Goal: Task Accomplishment & Management: Complete application form

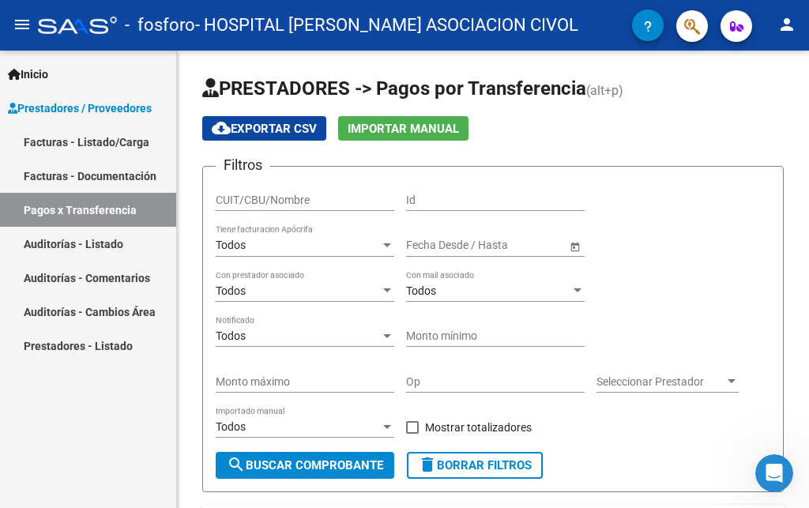
click at [94, 141] on link "Facturas - Listado/Carga" at bounding box center [88, 142] width 176 height 34
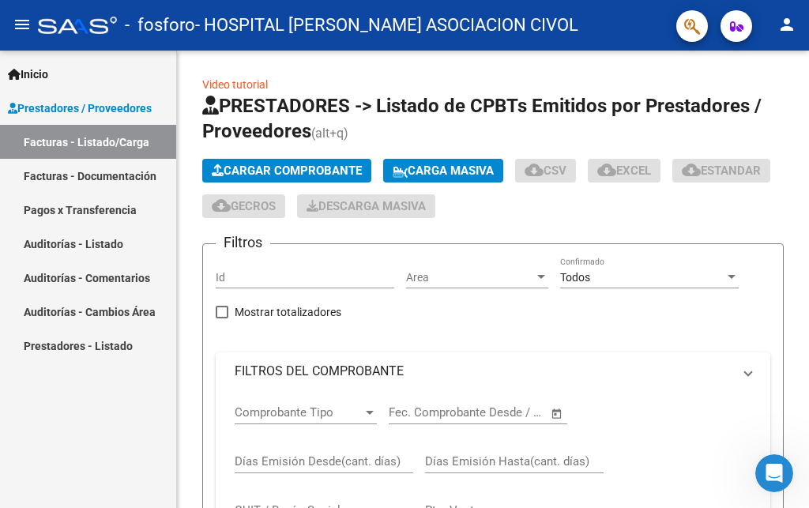
click at [94, 141] on link "Facturas - Listado/Carga" at bounding box center [88, 142] width 176 height 34
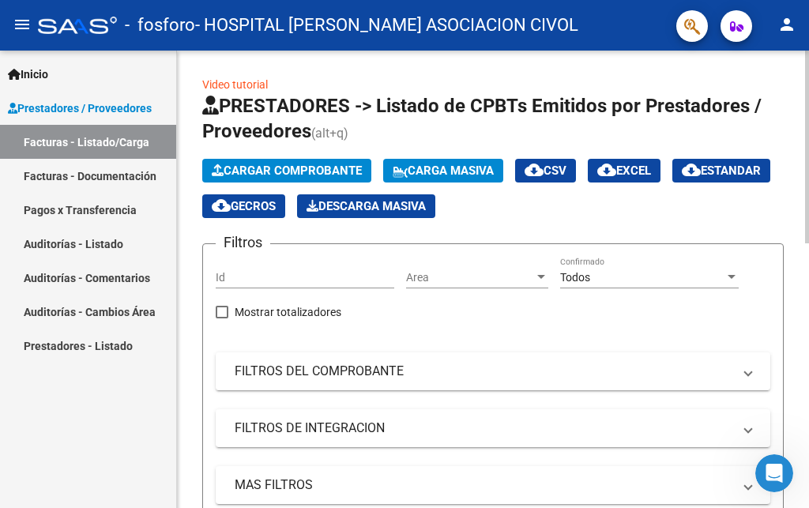
click at [266, 168] on span "Cargar Comprobante" at bounding box center [287, 171] width 150 height 14
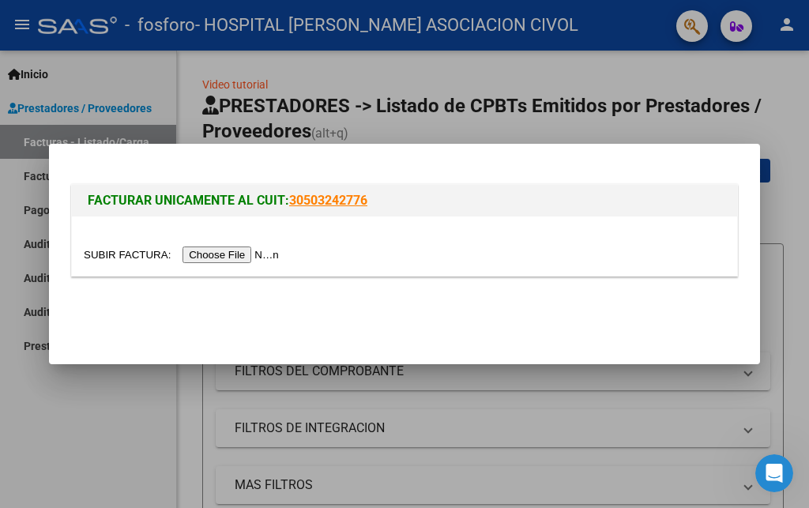
click at [194, 253] on input "file" at bounding box center [184, 255] width 200 height 17
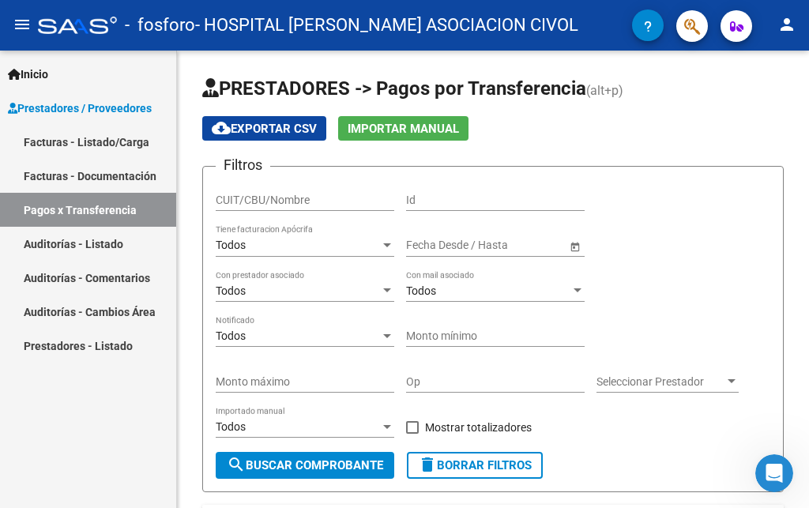
click at [84, 138] on link "Facturas - Listado/Carga" at bounding box center [88, 142] width 176 height 34
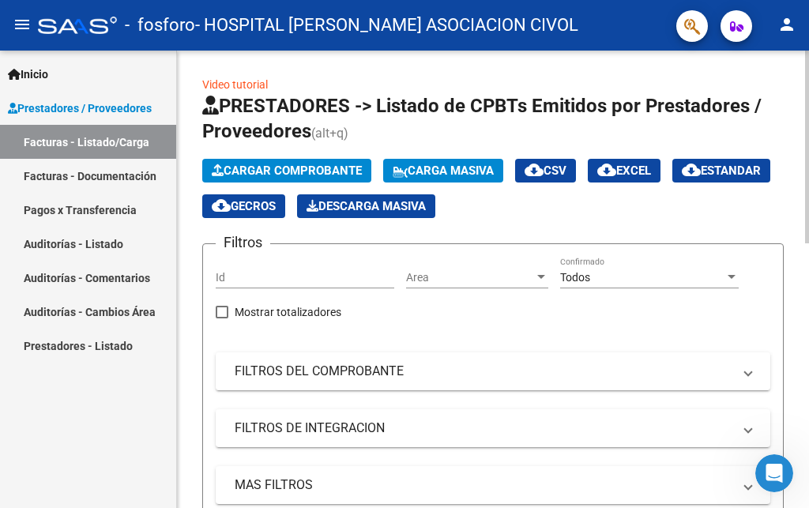
click at [241, 164] on span "Cargar Comprobante" at bounding box center [287, 171] width 150 height 14
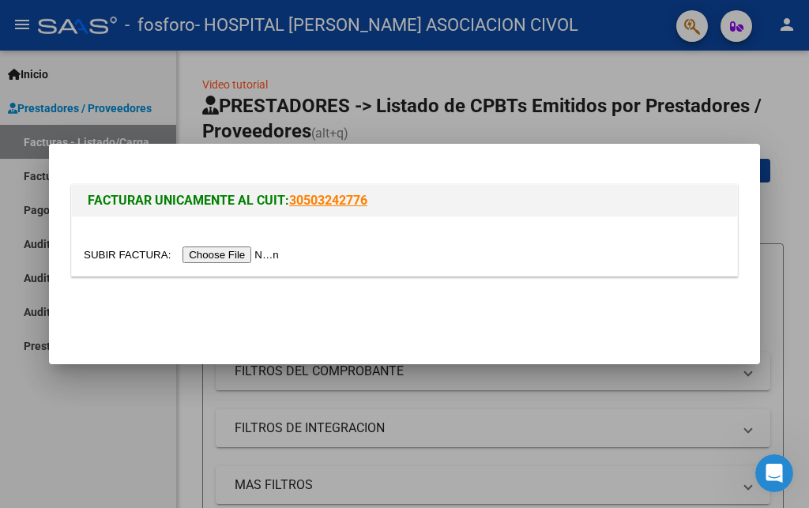
click at [128, 251] on input "file" at bounding box center [184, 255] width 200 height 17
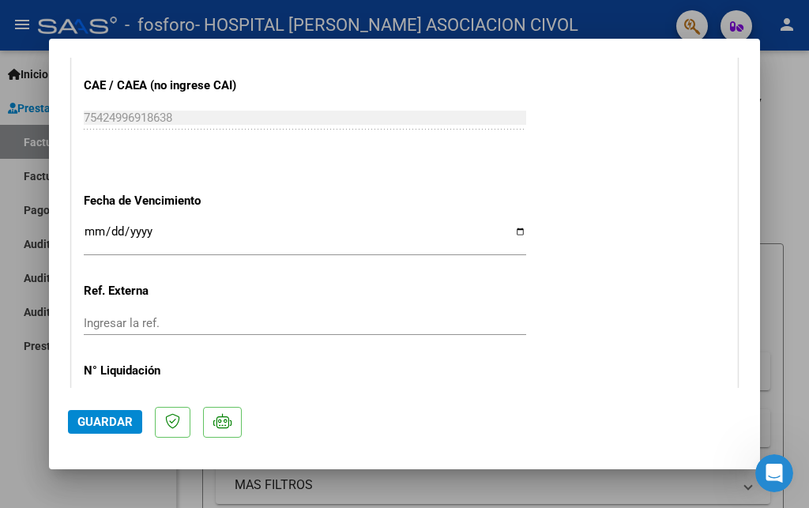
scroll to position [939, 0]
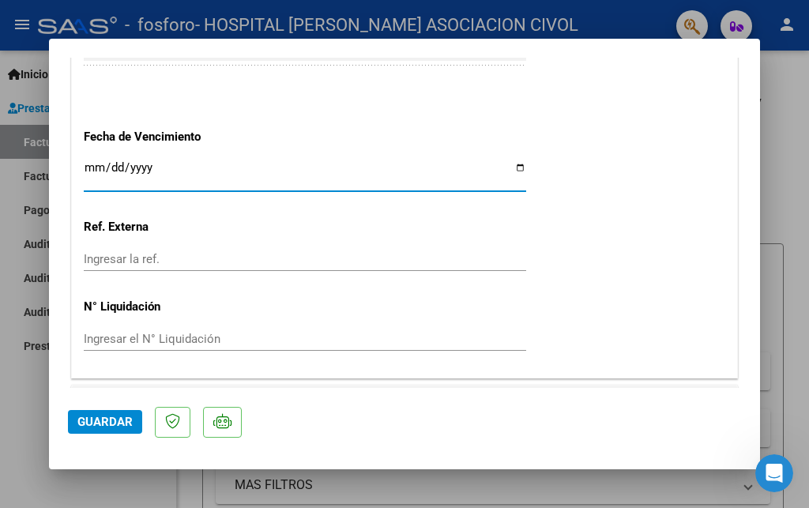
click at [511, 161] on input "Ingresar la fecha" at bounding box center [305, 173] width 443 height 25
type input "[DATE]"
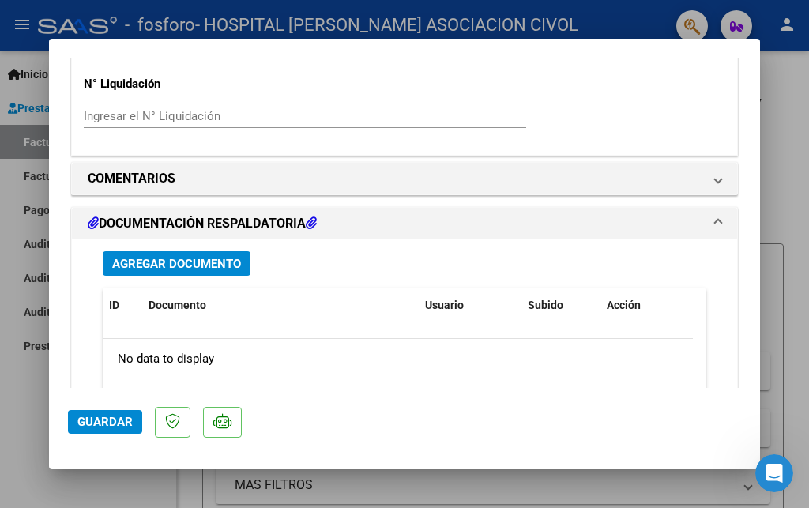
scroll to position [1195, 0]
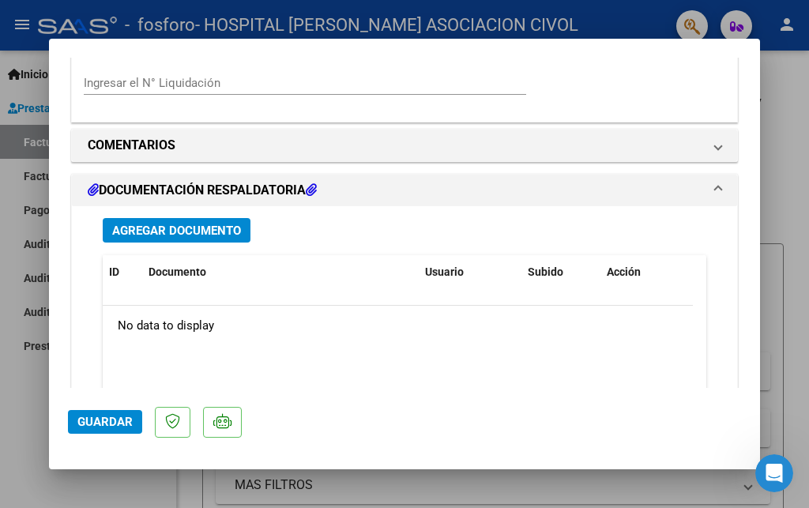
click at [161, 224] on span "Agregar Documento" at bounding box center [176, 231] width 129 height 14
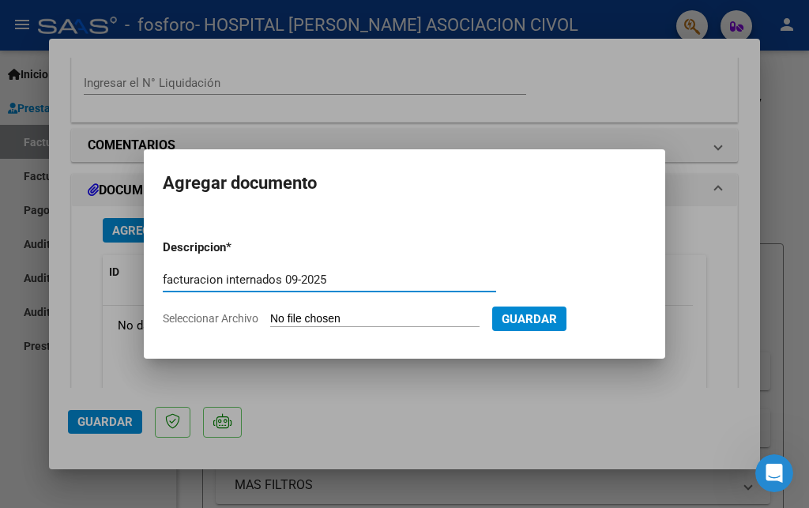
type input "facturacion internados 09-2025"
drag, startPoint x: 160, startPoint y: 275, endPoint x: 320, endPoint y: 277, distance: 159.6
click at [323, 283] on mat-dialog-content "Descripcion * facturacion internados 09-2025 Escriba aquí una descripcion Selec…" at bounding box center [405, 277] width 522 height 126
drag, startPoint x: 330, startPoint y: 273, endPoint x: 156, endPoint y: 274, distance: 174.7
click at [163, 274] on input "facturacion internados 09-2025" at bounding box center [330, 280] width 334 height 14
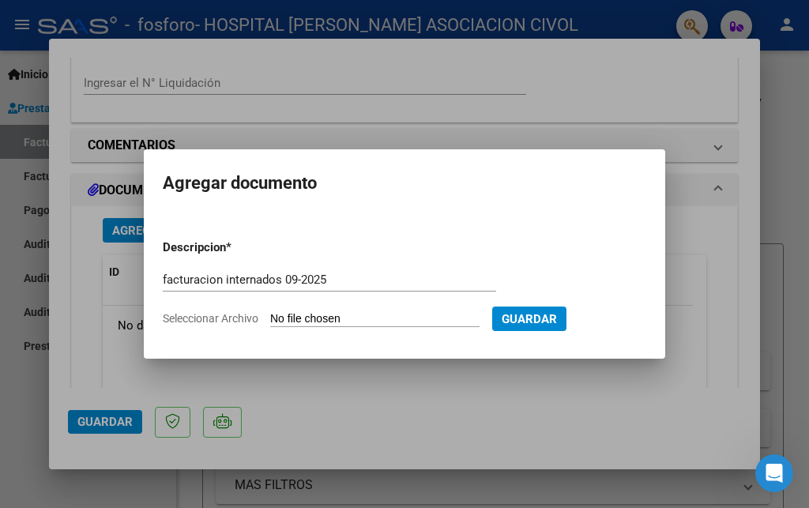
click at [311, 313] on input "Seleccionar Archivo" at bounding box center [374, 319] width 209 height 15
type input "C:\fakepath\FACTURA_C_0121_00015029_DetalleComprobante.pdf"
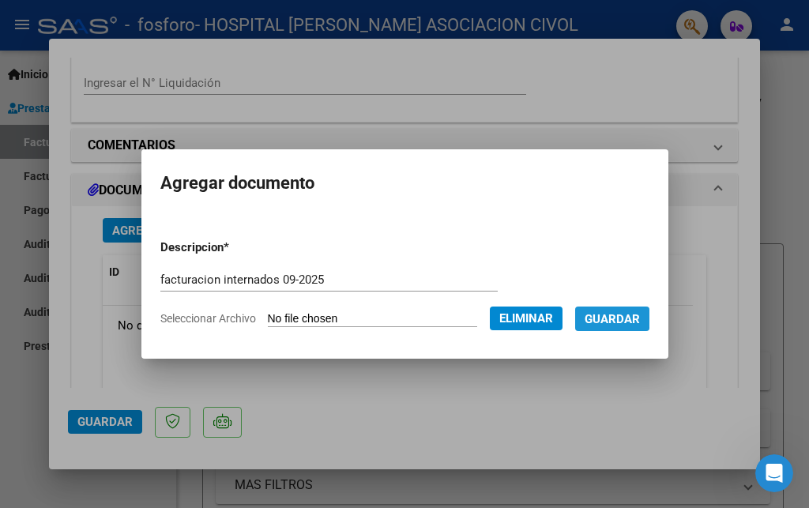
click at [585, 326] on span "Guardar" at bounding box center [612, 319] width 55 height 14
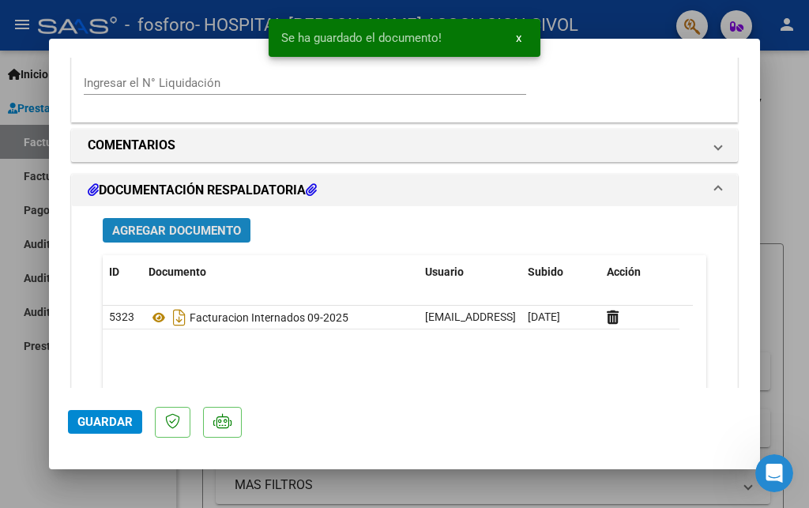
click at [161, 224] on span "Agregar Documento" at bounding box center [176, 231] width 129 height 14
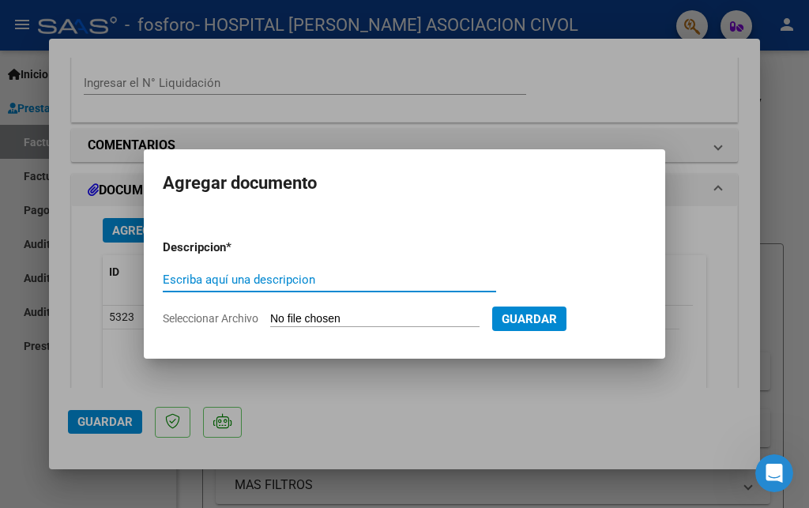
paste input "facturacion internados 09-2025"
type input "facturacion internados 09-2025"
click at [311, 315] on input "Seleccionar Archivo" at bounding box center [374, 319] width 209 height 15
type input "C:\fakepath\ResumenFacturacion.pdf"
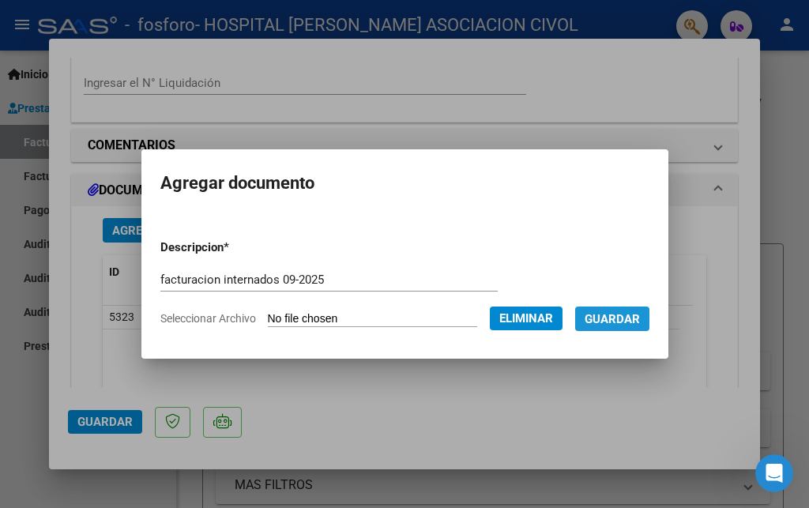
click at [621, 323] on span "Guardar" at bounding box center [612, 319] width 55 height 14
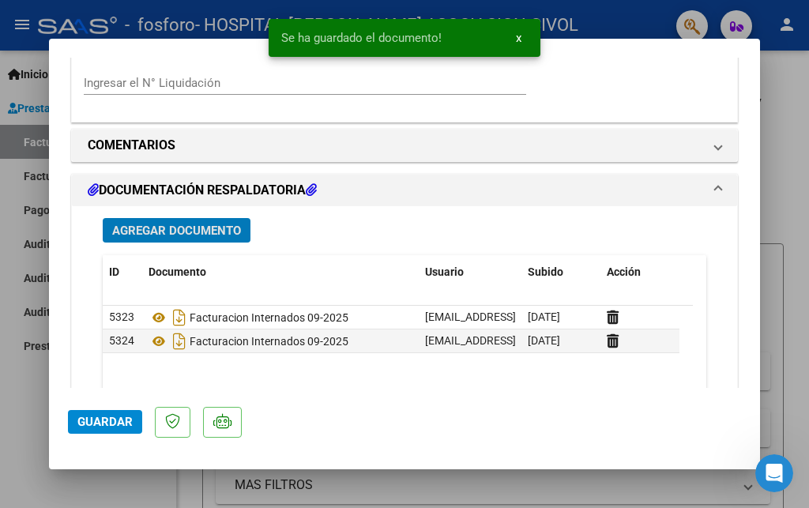
click at [160, 224] on span "Agregar Documento" at bounding box center [176, 231] width 129 height 14
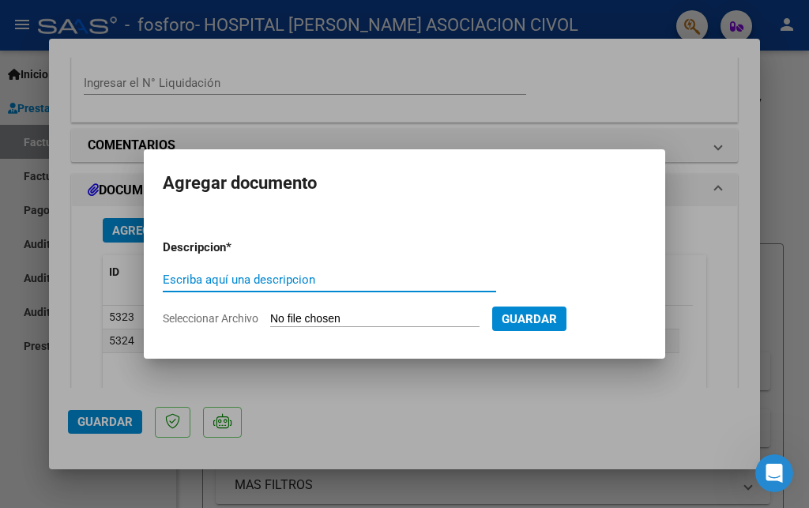
paste input "facturacion internados 09-2025"
type input "facturacion internados 09-2025"
click at [318, 314] on input "Seleccionar Archivo" at bounding box center [374, 319] width 209 height 15
type input "C:\fakepath\[PERSON_NAME] 25382948.pdf"
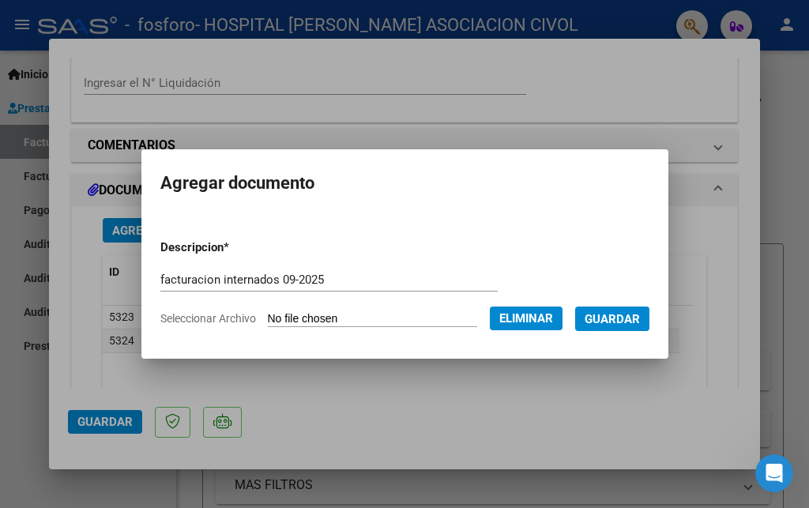
click at [616, 318] on span "Guardar" at bounding box center [612, 319] width 55 height 14
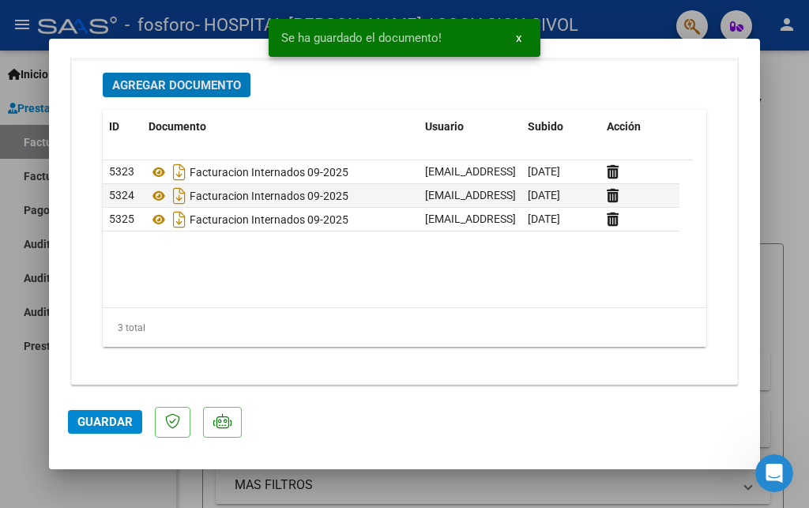
scroll to position [1366, 0]
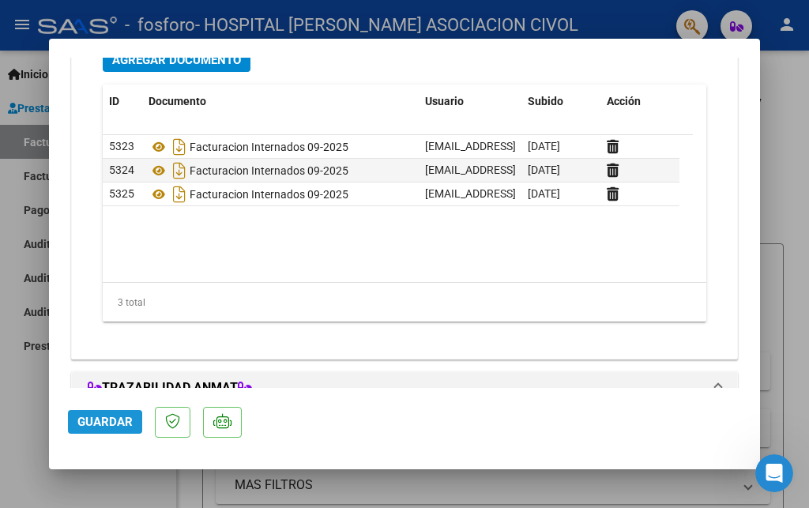
click at [100, 425] on span "Guardar" at bounding box center [104, 422] width 55 height 14
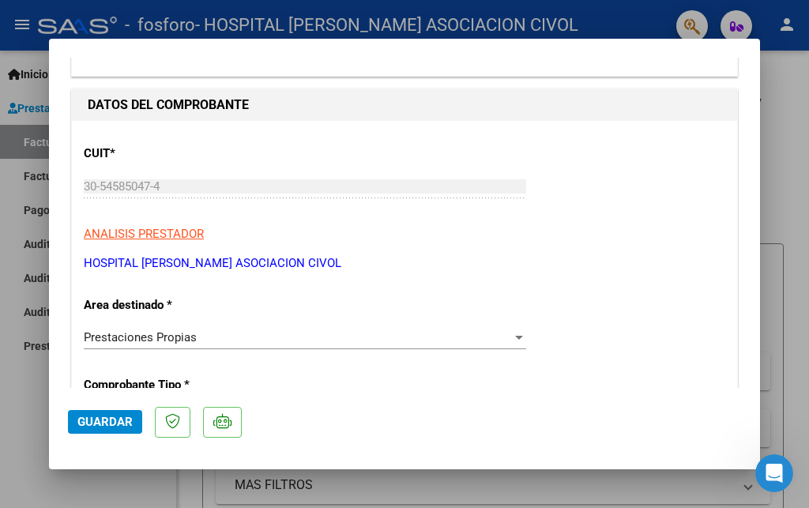
scroll to position [0, 0]
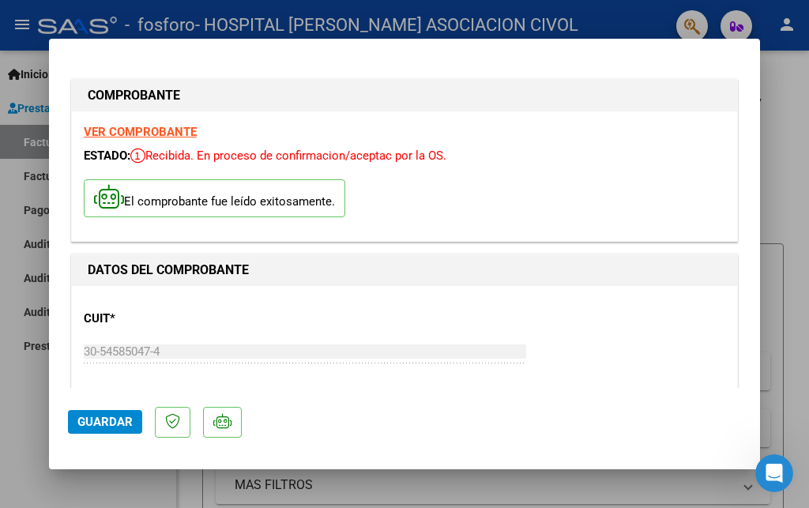
click at [24, 56] on div at bounding box center [404, 254] width 809 height 508
